Goal: Check status: Check status

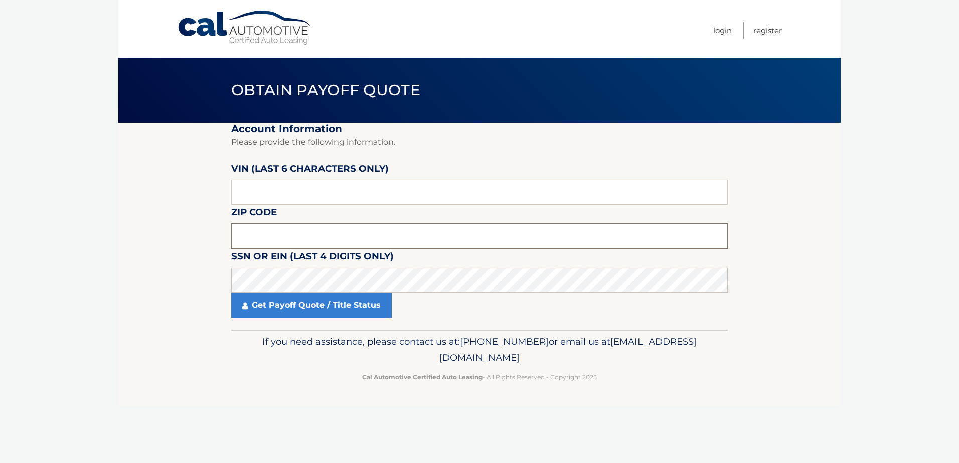
click at [268, 233] on input "text" at bounding box center [479, 236] width 497 height 25
type input "19056"
click at [275, 404] on footer "If you need assistance, please contact us at: [PHONE_NUMBER] or email us at [EM…" at bounding box center [479, 368] width 722 height 76
click at [297, 190] on input "text" at bounding box center [479, 192] width 497 height 25
type input "953650"
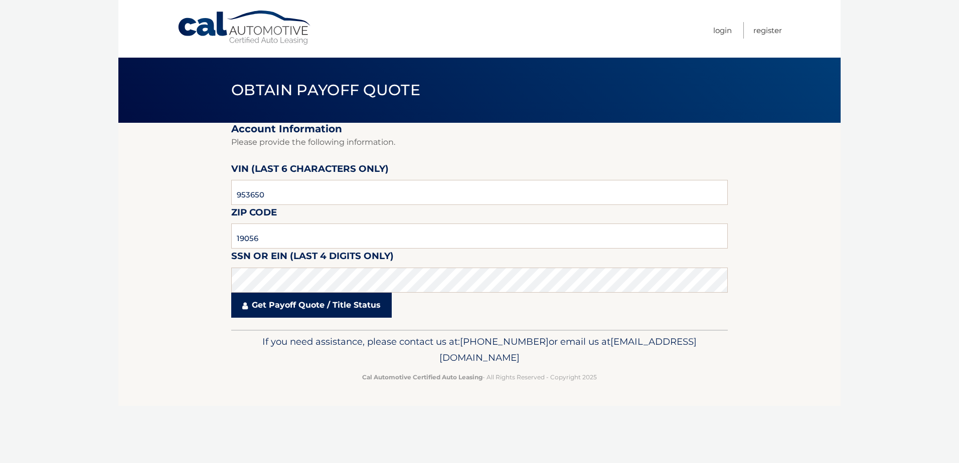
click at [311, 304] on link "Get Payoff Quote / Title Status" at bounding box center [311, 305] width 160 height 25
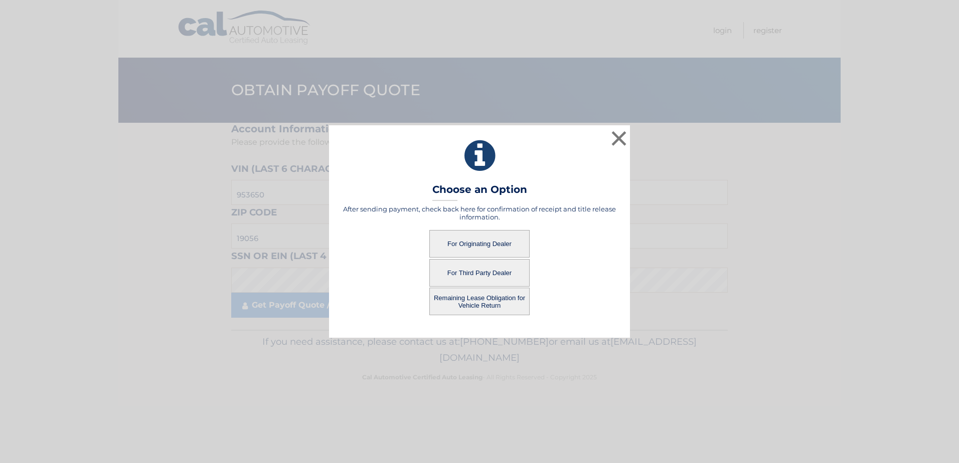
click at [481, 243] on button "For Originating Dealer" at bounding box center [479, 244] width 100 height 28
click at [448, 242] on button "For Originating Dealer" at bounding box center [479, 244] width 100 height 28
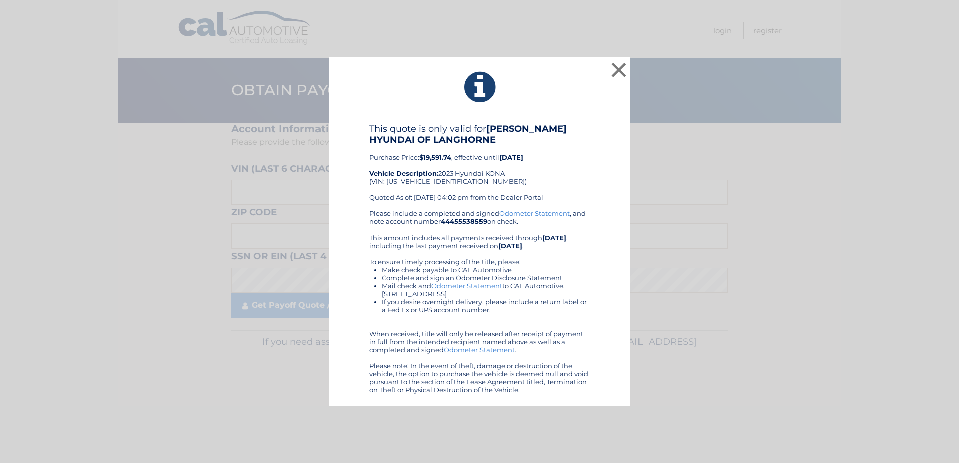
click at [819, 339] on div "× This quote is only valid for [PERSON_NAME] HYUNDAI OF LANGHORNE Purchase Pric…" at bounding box center [479, 232] width 951 height 350
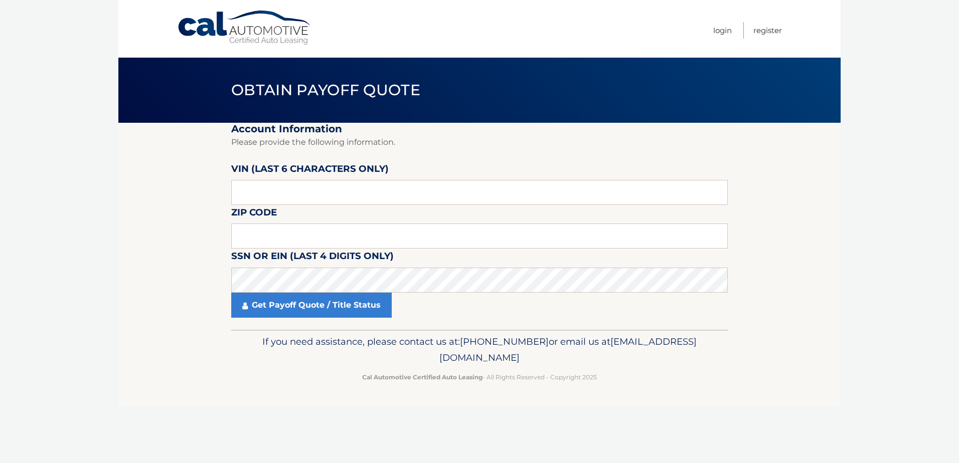
click at [307, 180] on label "VIN (last 6 characters only)" at bounding box center [309, 170] width 157 height 19
click at [310, 194] on input "text" at bounding box center [479, 192] width 497 height 25
type input "953650"
click at [338, 233] on input "text" at bounding box center [479, 236] width 497 height 25
type input "19056"
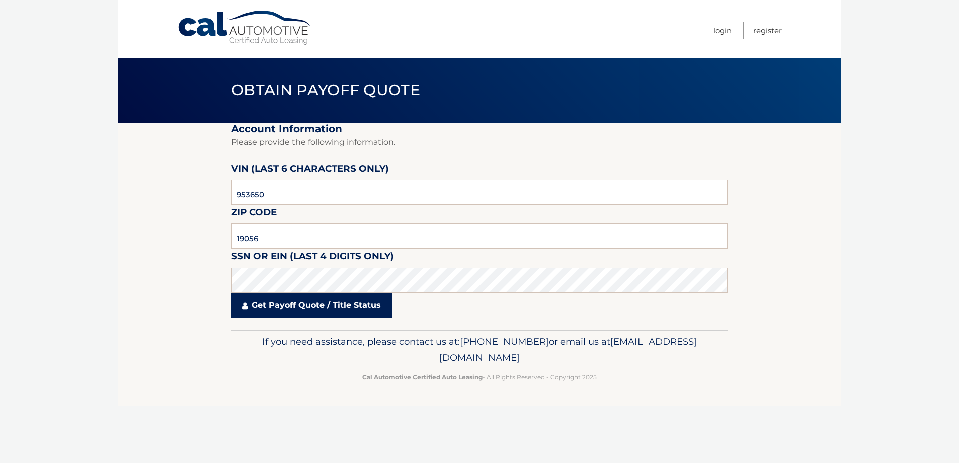
click at [307, 308] on link "Get Payoff Quote / Title Status" at bounding box center [311, 305] width 160 height 25
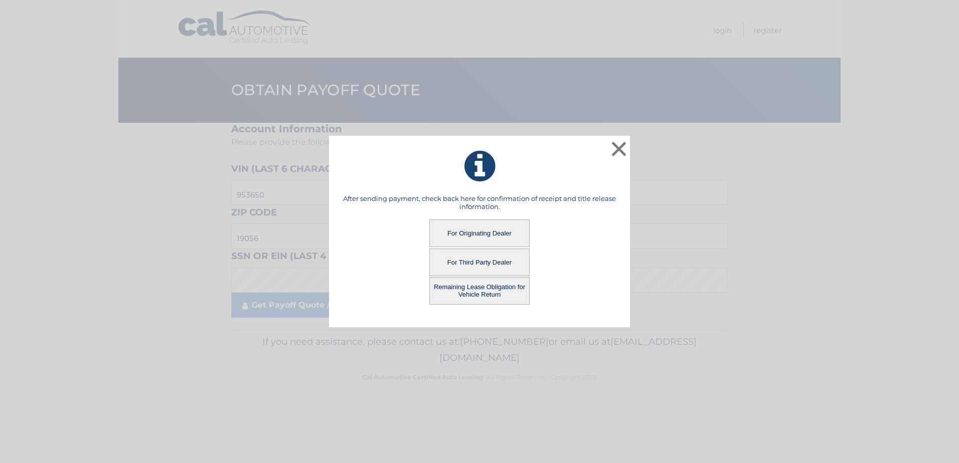
click at [476, 237] on button "For Originating Dealer" at bounding box center [479, 234] width 100 height 28
click at [477, 234] on button "For Originating Dealer" at bounding box center [479, 234] width 100 height 28
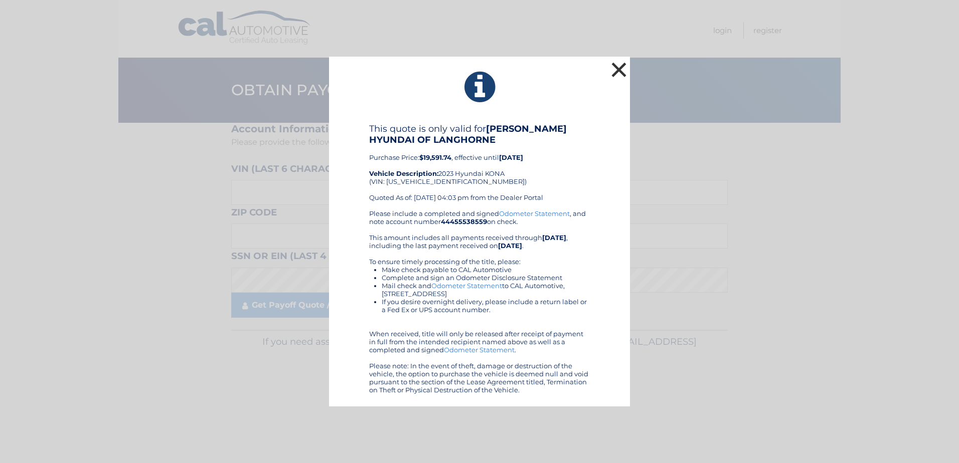
click at [621, 71] on button "×" at bounding box center [619, 70] width 20 height 20
